Goal: Task Accomplishment & Management: Use online tool/utility

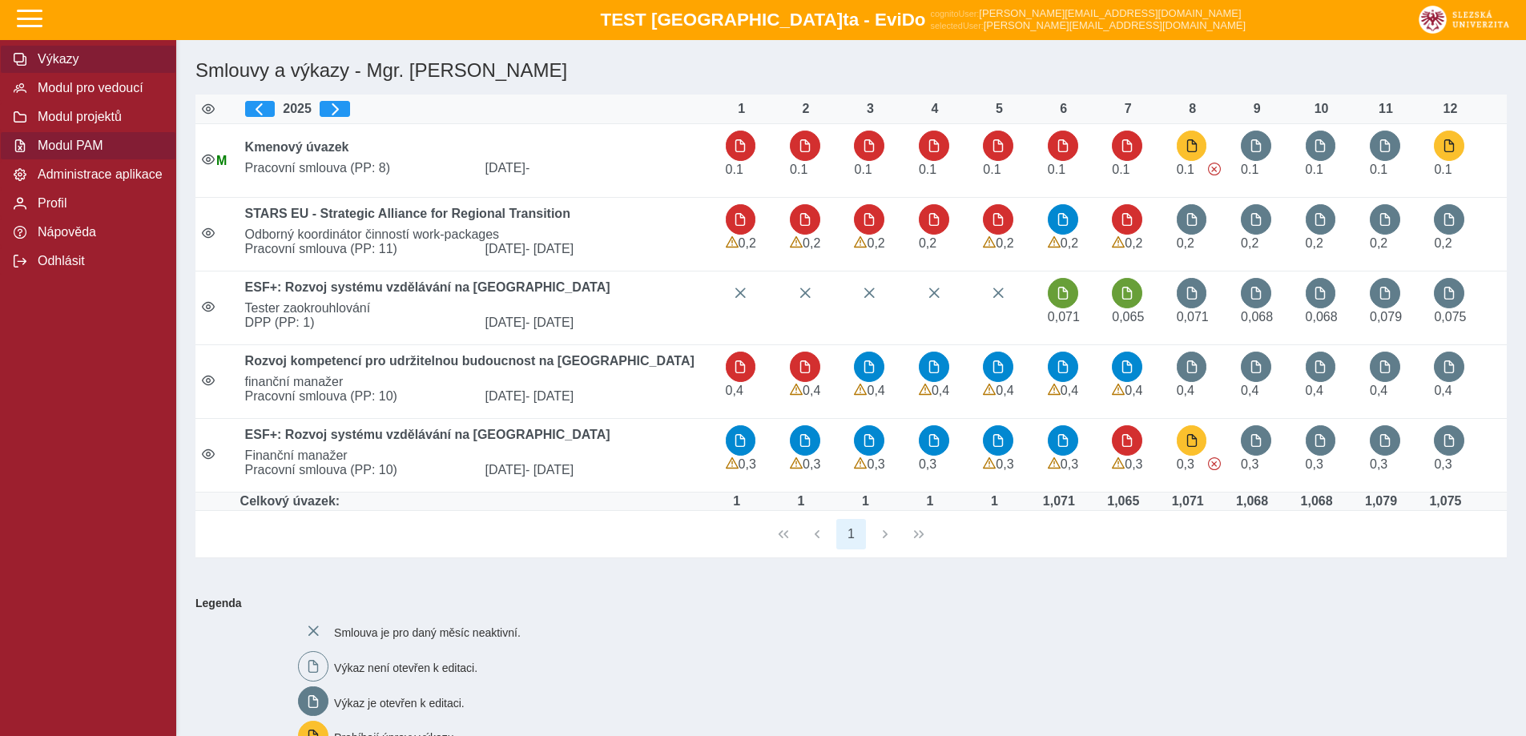
click at [102, 153] on span "Modul PAM" at bounding box center [98, 146] width 130 height 14
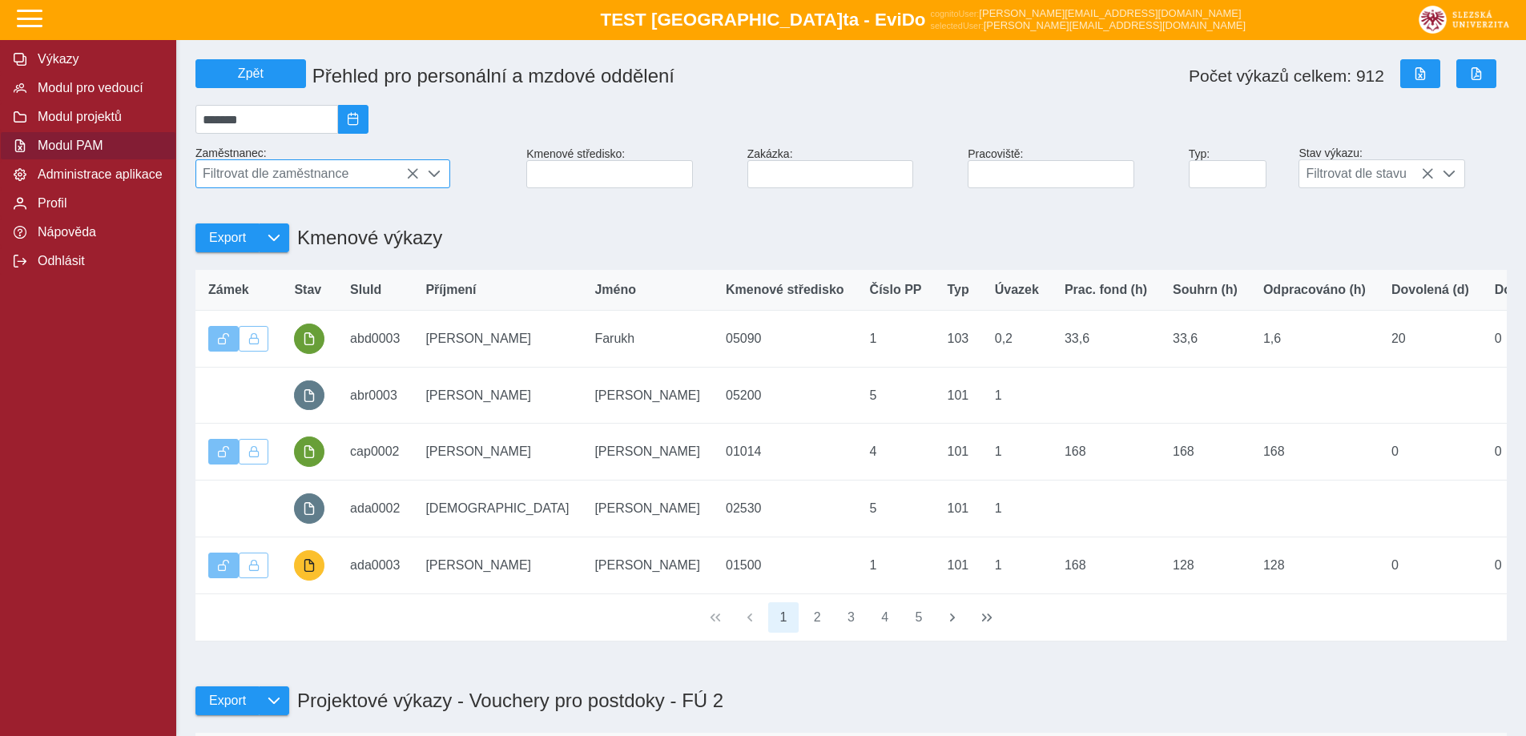
click at [328, 180] on span "Filtrovat dle zaměstnance" at bounding box center [307, 173] width 223 height 27
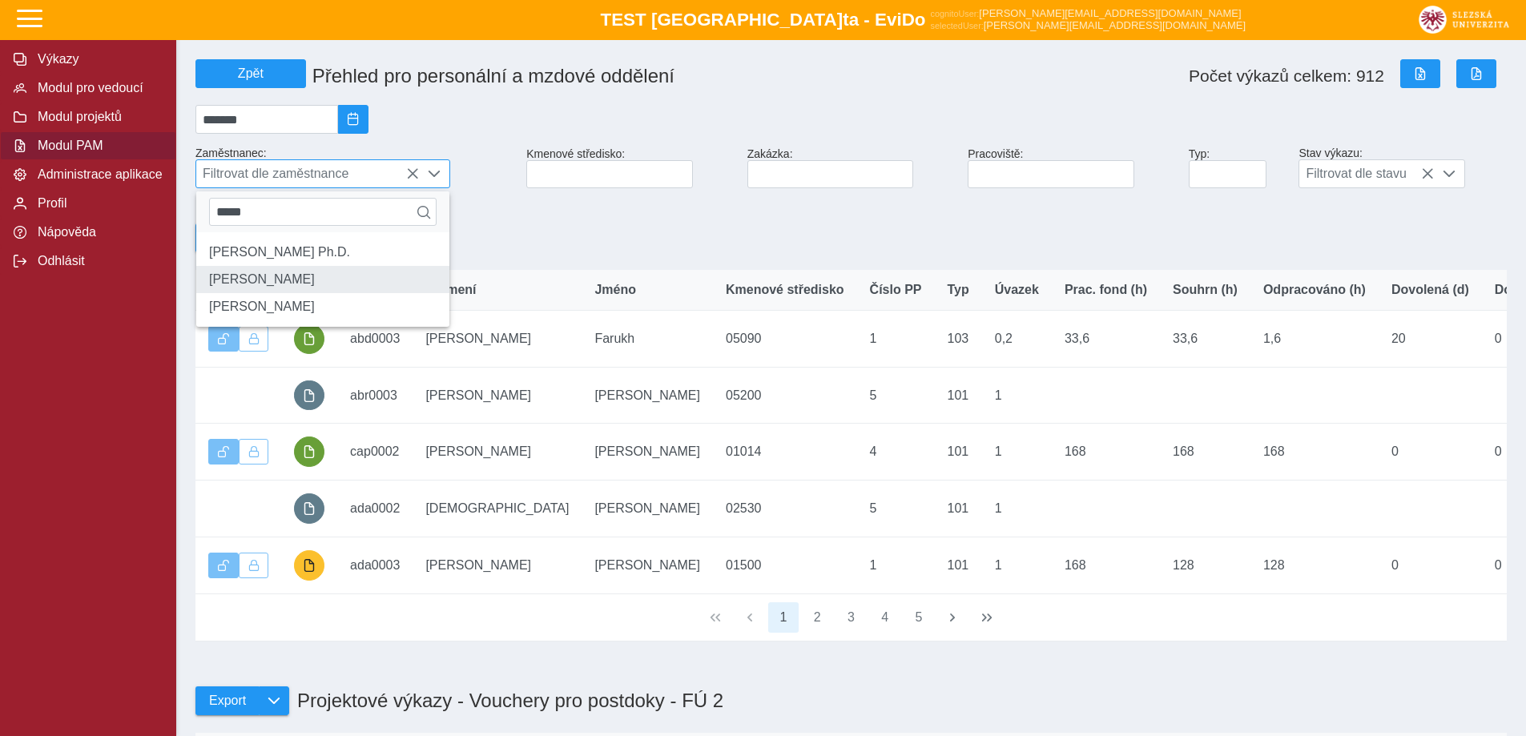
type input "*****"
click at [276, 284] on li "[PERSON_NAME]" at bounding box center [322, 279] width 253 height 27
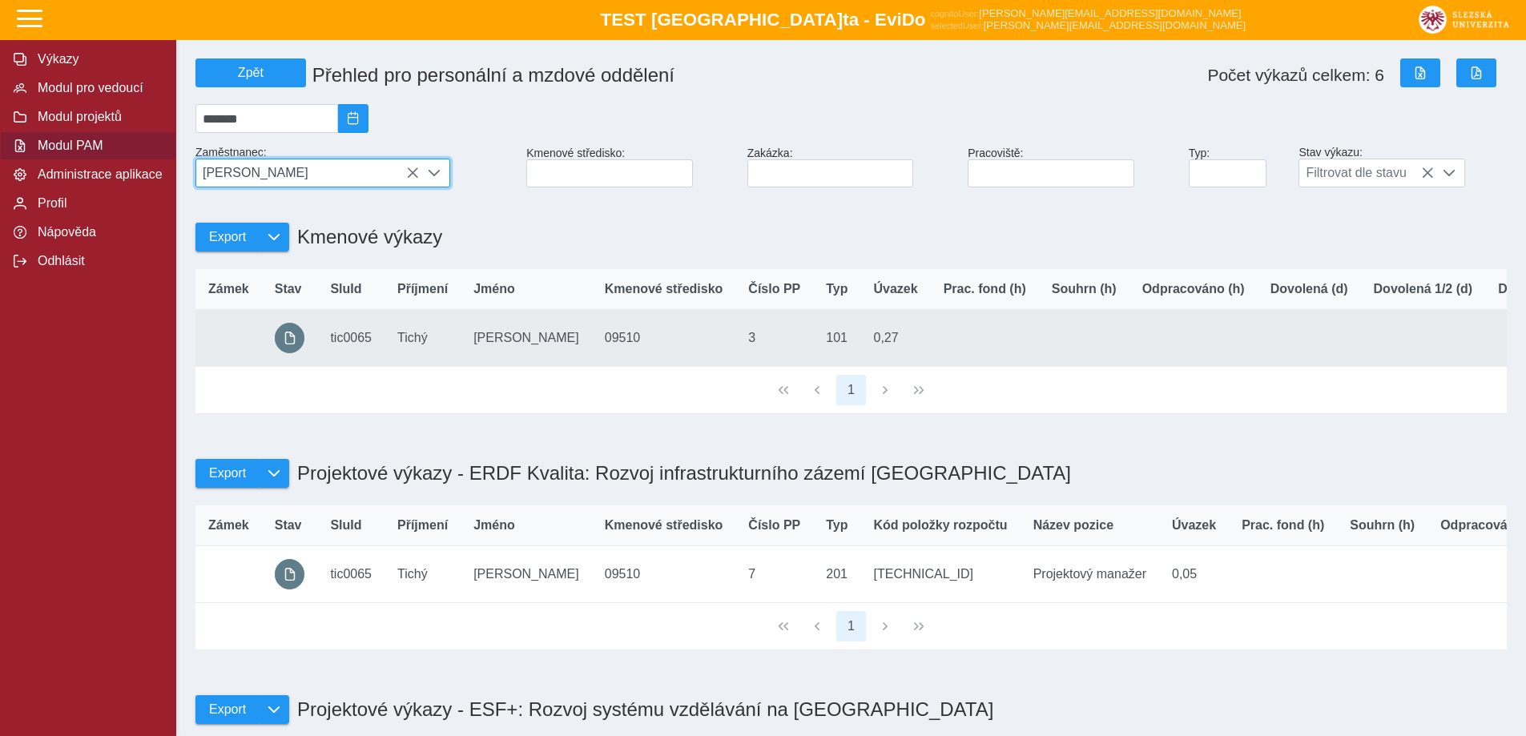
scroll to position [0, 0]
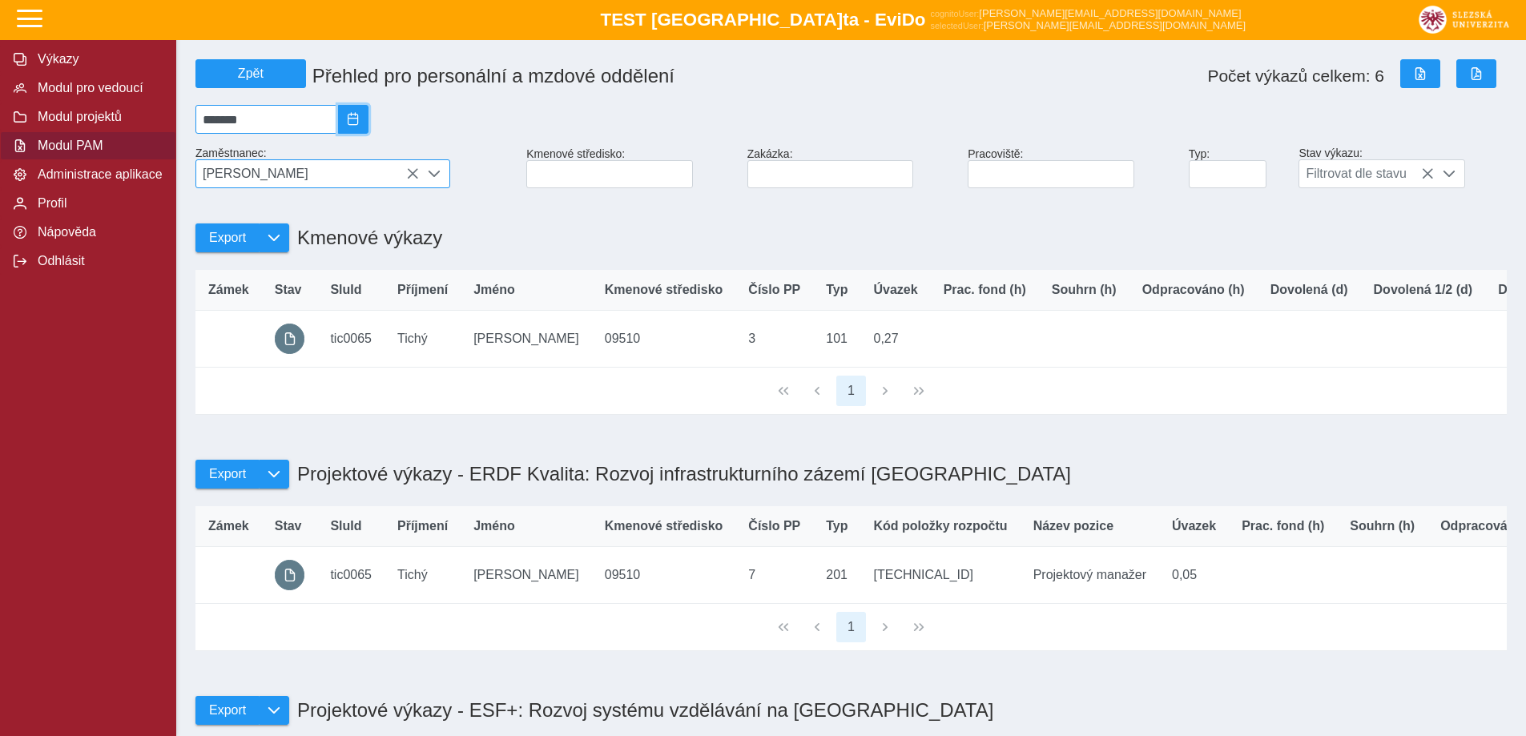
drag, startPoint x: 371, startPoint y: 112, endPoint x: 344, endPoint y: 136, distance: 36.3
click at [369, 113] on button "2025/08" at bounding box center [353, 119] width 30 height 29
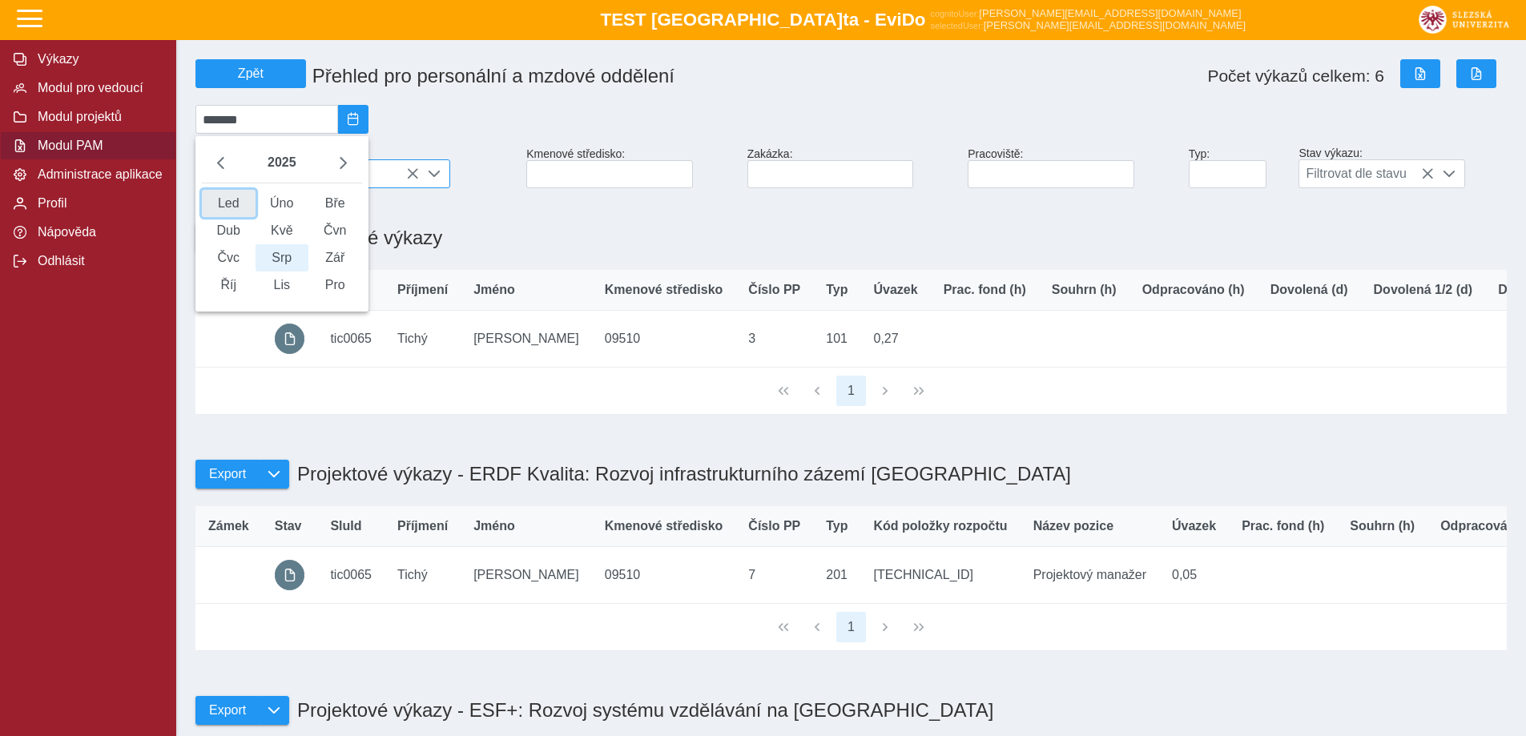
click at [228, 211] on span "Led" at bounding box center [229, 203] width 54 height 27
type input "*******"
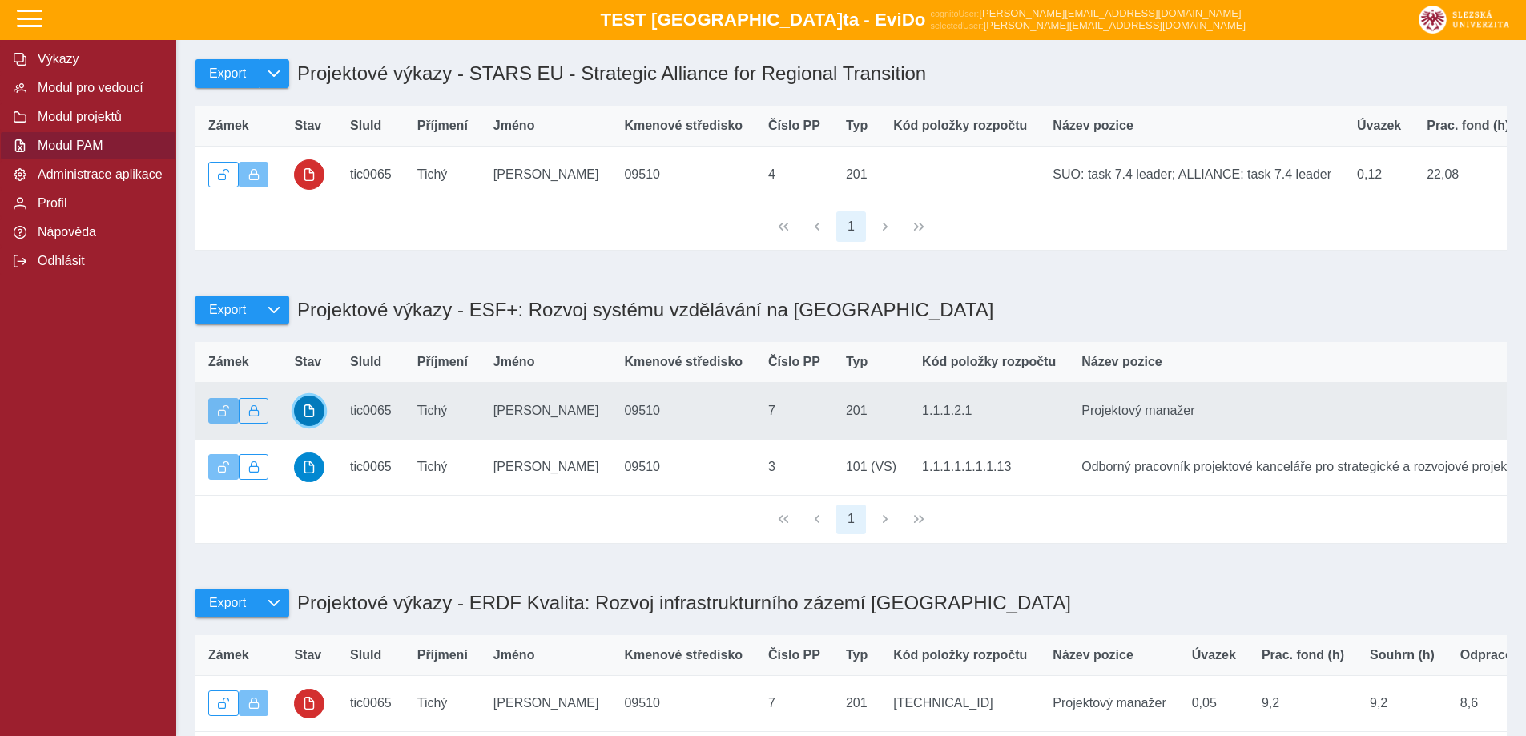
click at [309, 417] on span "button" at bounding box center [309, 411] width 13 height 13
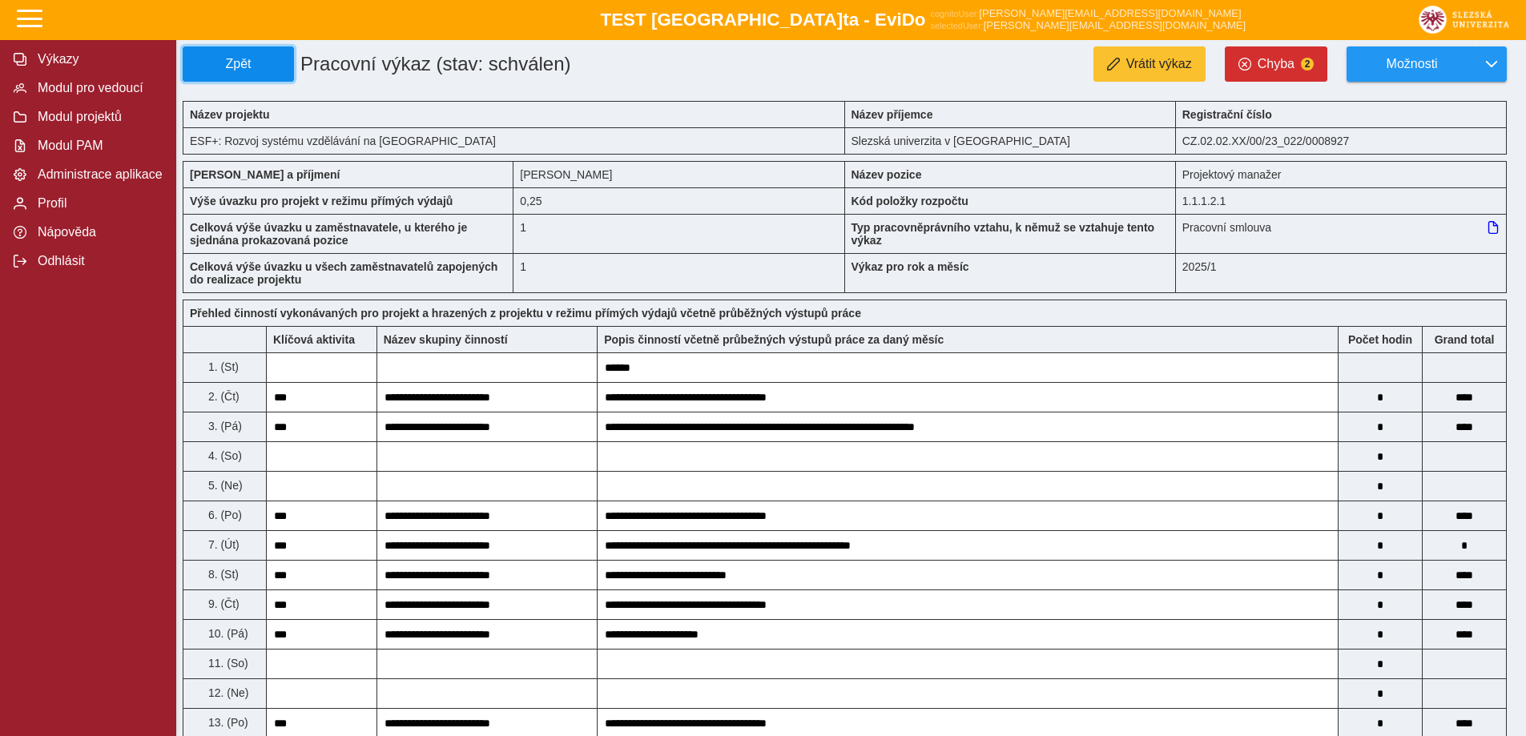
click at [266, 54] on button "Zpět" at bounding box center [238, 63] width 111 height 35
